Goal: Task Accomplishment & Management: Manage account settings

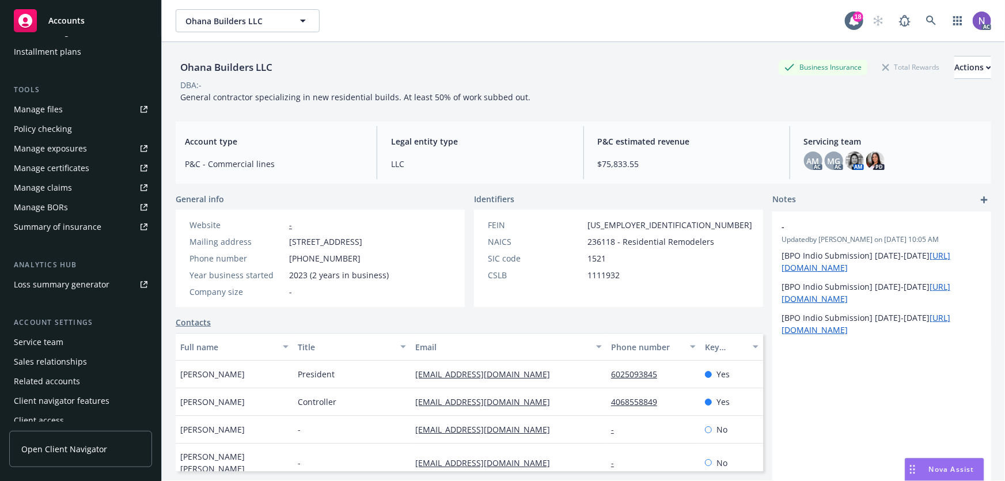
scroll to position [269, 0]
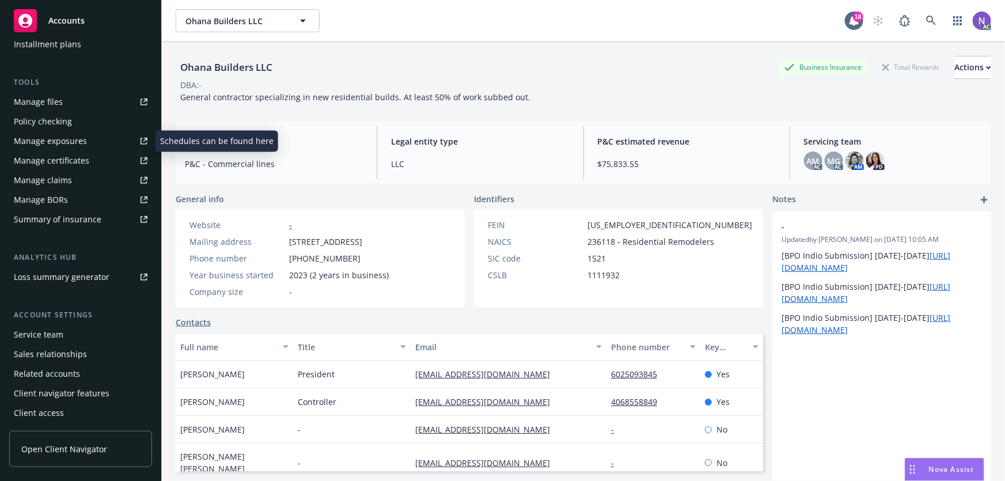
click at [91, 157] on link "Manage certificates" at bounding box center [80, 160] width 143 height 18
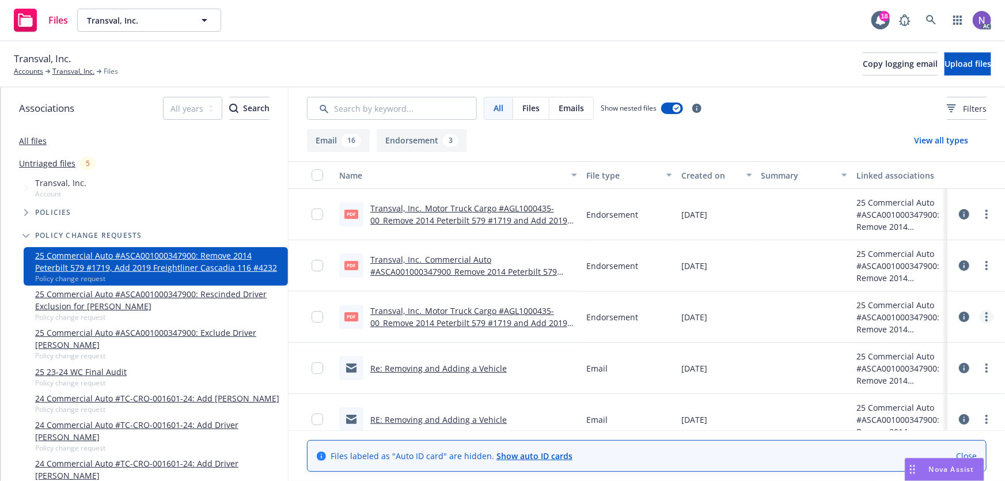
click at [985, 317] on icon "more" at bounding box center [986, 316] width 2 height 9
click at [935, 342] on link "Archive" at bounding box center [928, 340] width 115 height 23
